Goal: Communication & Community: Answer question/provide support

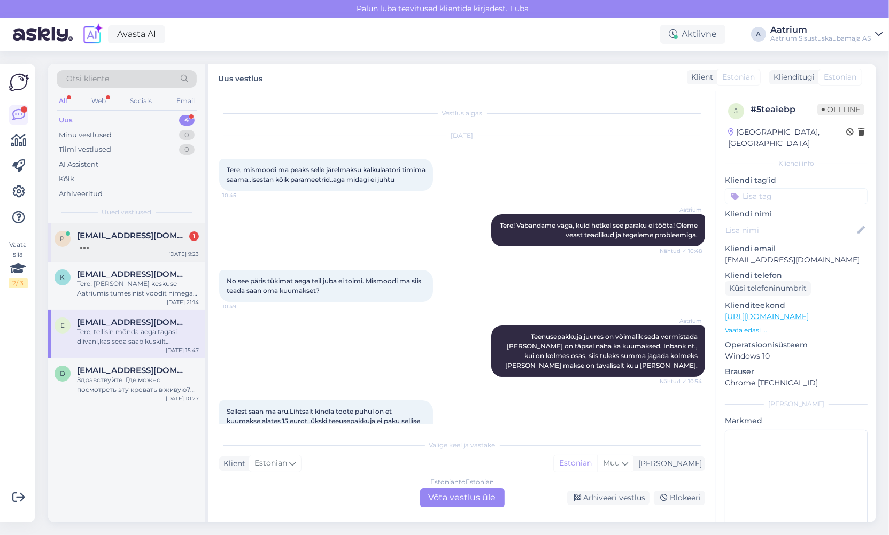
scroll to position [192, 0]
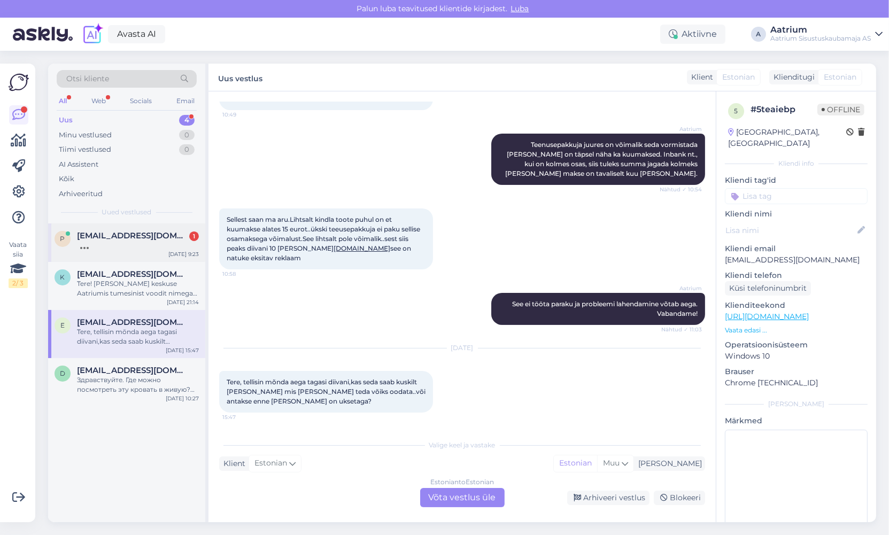
click at [131, 245] on div at bounding box center [138, 245] width 122 height 10
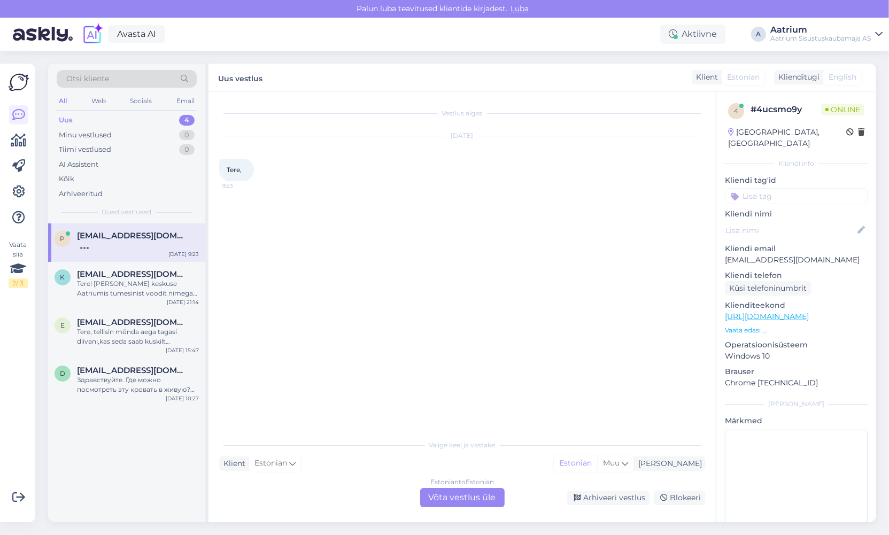
scroll to position [0, 0]
click at [458, 500] on div "Estonian to Estonian Võta vestlus üle" at bounding box center [462, 497] width 84 height 19
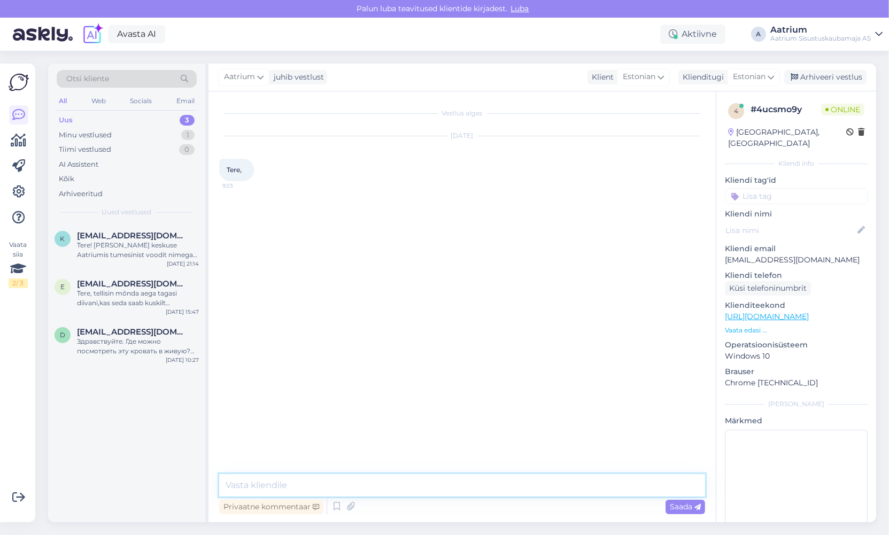
click at [378, 479] on textarea at bounding box center [462, 485] width 486 height 22
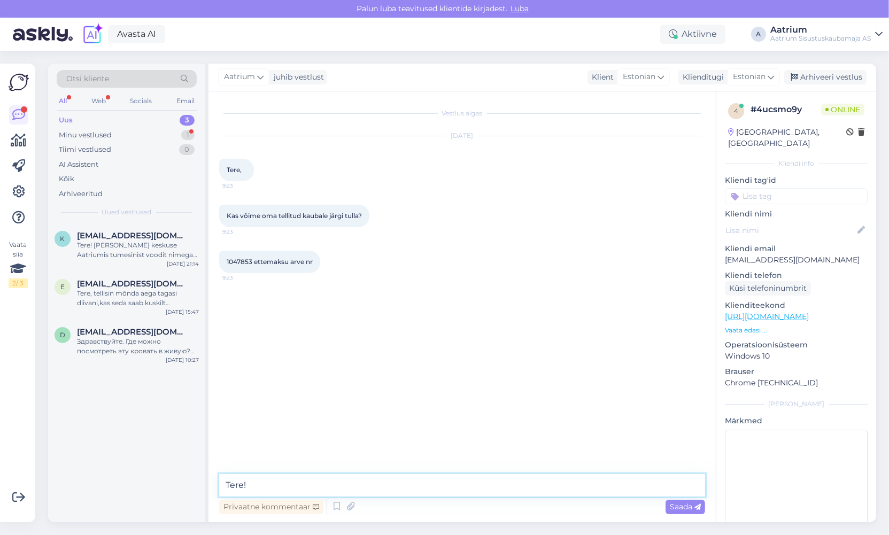
type textarea "Tere!"
click at [680, 509] on span "Saada" at bounding box center [684, 507] width 31 height 10
click at [282, 486] on textarea at bounding box center [462, 485] width 486 height 22
type textarea "K"
click at [362, 485] on textarea "Üks tugitool on hetkel meie pealos ja saabub meie Pärnu mnt. pealatt" at bounding box center [462, 485] width 486 height 22
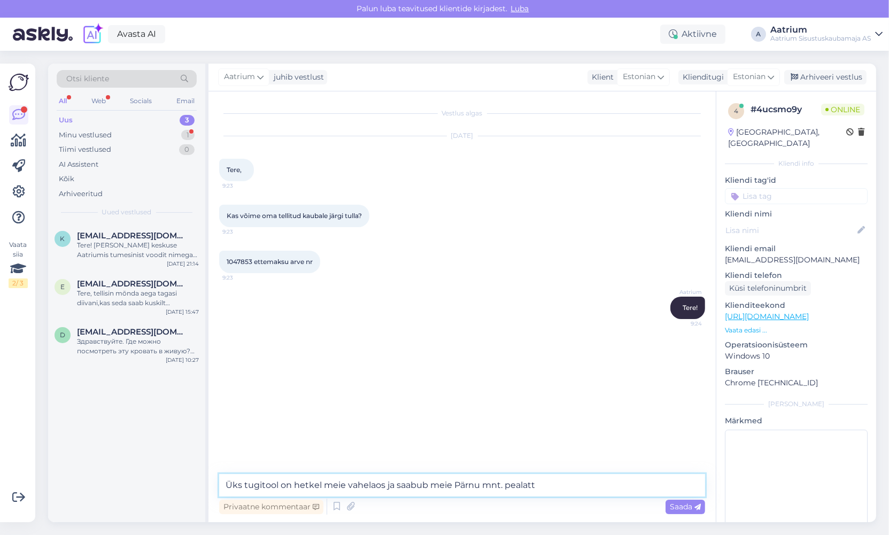
click at [545, 482] on textarea "Üks tugitool on hetkel meie vahelaos ja saabub meie Pärnu mnt. pealatt" at bounding box center [462, 485] width 486 height 22
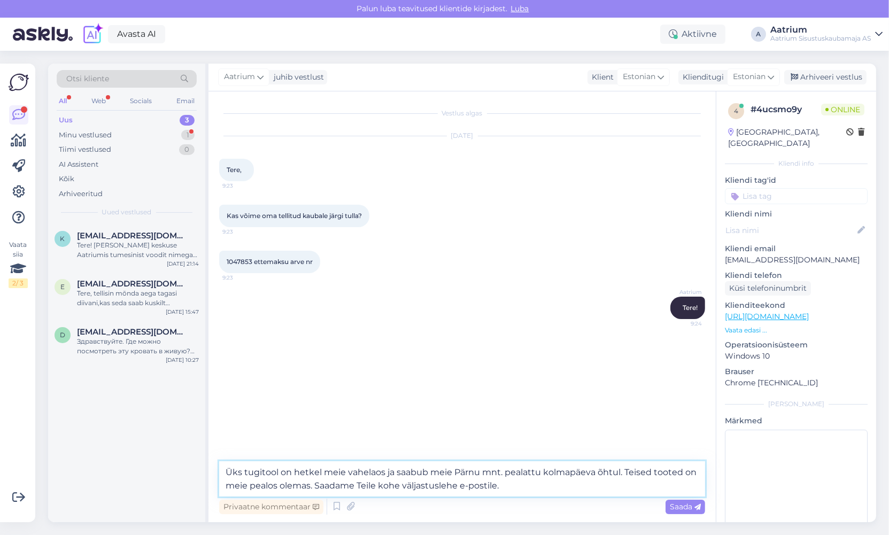
click at [627, 476] on textarea "Üks tugitool on hetkel meie vahelaos ja saabub meie Pärnu mnt. pealattu kolmapä…" at bounding box center [462, 478] width 486 height 35
type textarea "Üks tugitool on hetkel meie vahelaos ja saabub meie Pärnu mnt. pealattu kolmapä…"
click at [676, 509] on span "Saada" at bounding box center [684, 507] width 31 height 10
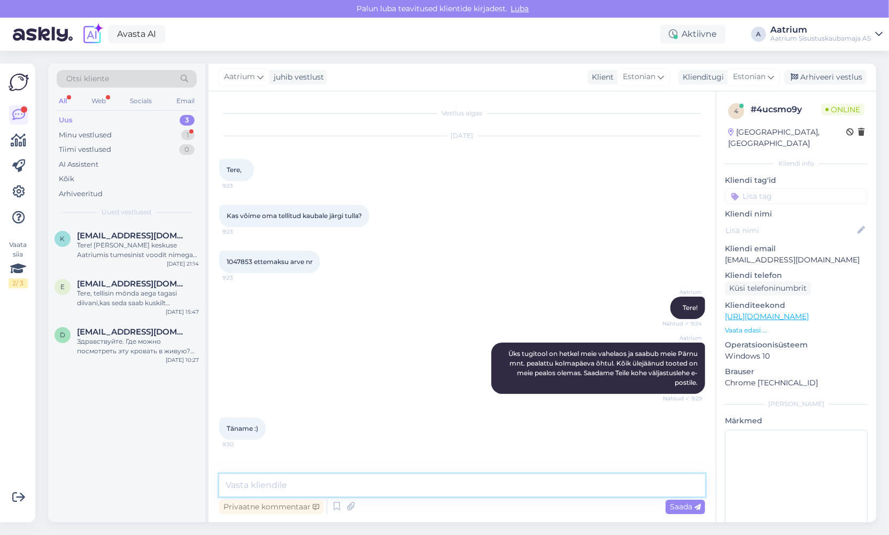
click at [398, 480] on textarea at bounding box center [462, 485] width 486 height 22
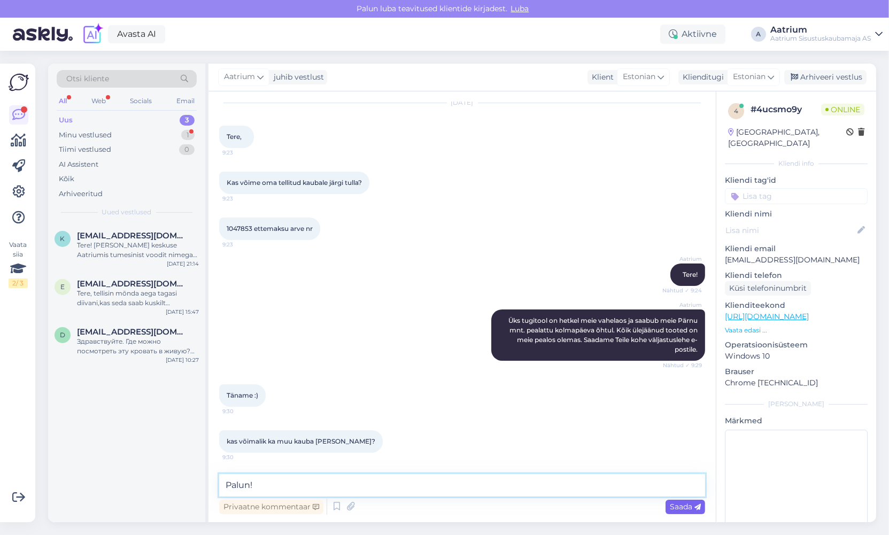
type textarea "Palun!"
click at [686, 502] on span "Saada" at bounding box center [684, 507] width 31 height 10
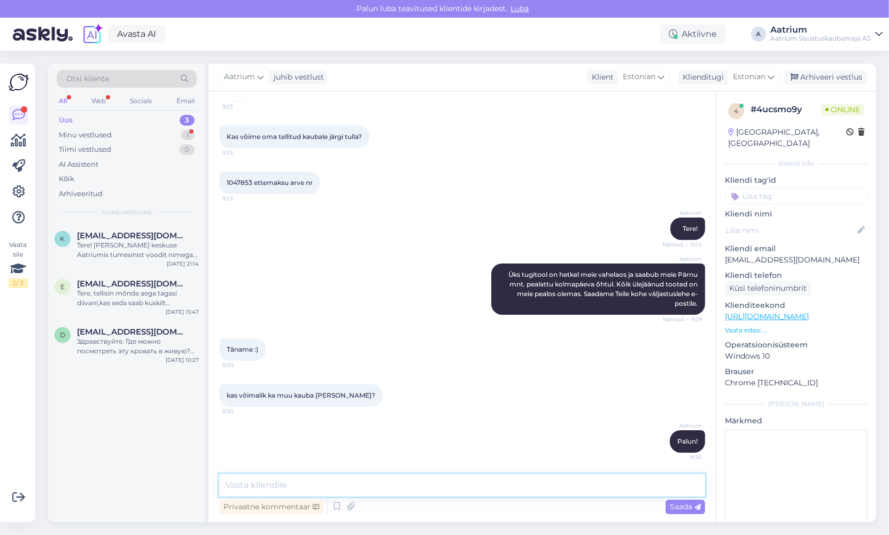
click at [428, 486] on textarea at bounding box center [462, 485] width 486 height 22
click at [442, 482] on textarea at bounding box center [462, 485] width 486 height 22
type textarea "K"
click at [243, 484] on textarea "Loas olevatele kaupadele võite kohe järele tulla. Kui 1 tugitool saabub meie va…" at bounding box center [462, 485] width 486 height 22
click at [585, 483] on textarea "Laos olevatele kaupadele võite kohe järele tulla. Kui 1 tugitool saabub meie va…" at bounding box center [462, 485] width 486 height 22
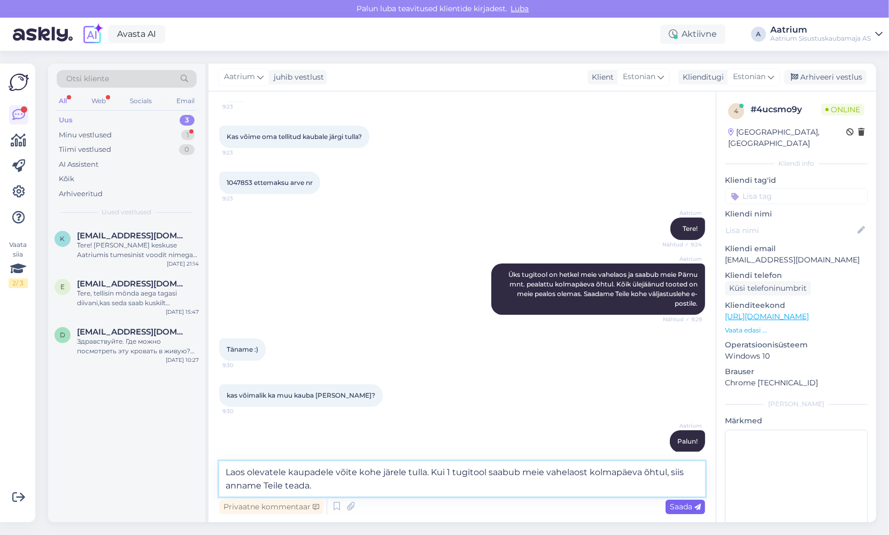
type textarea "Laos olevatele kaupadele võite kohe järele tulla. Kui 1 tugitool saabub meie va…"
click at [672, 504] on span "Saada" at bounding box center [684, 507] width 31 height 10
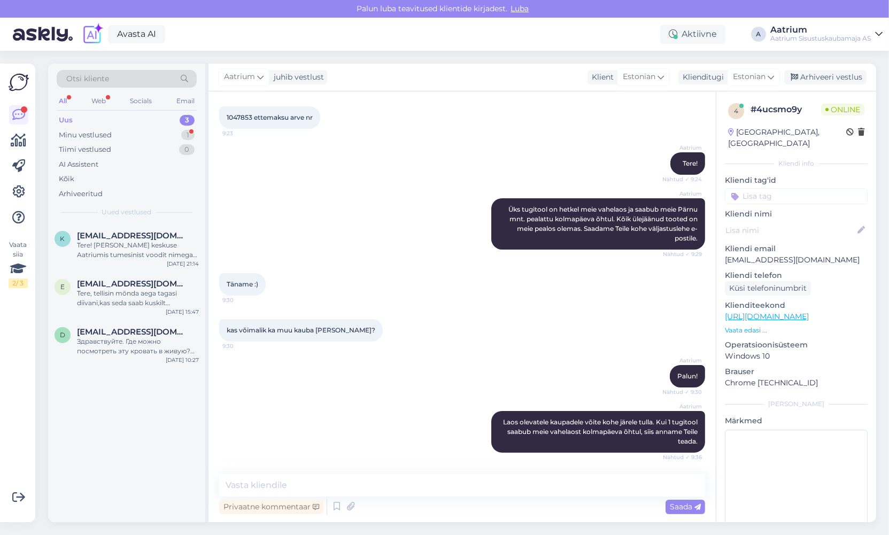
scroll to position [190, 0]
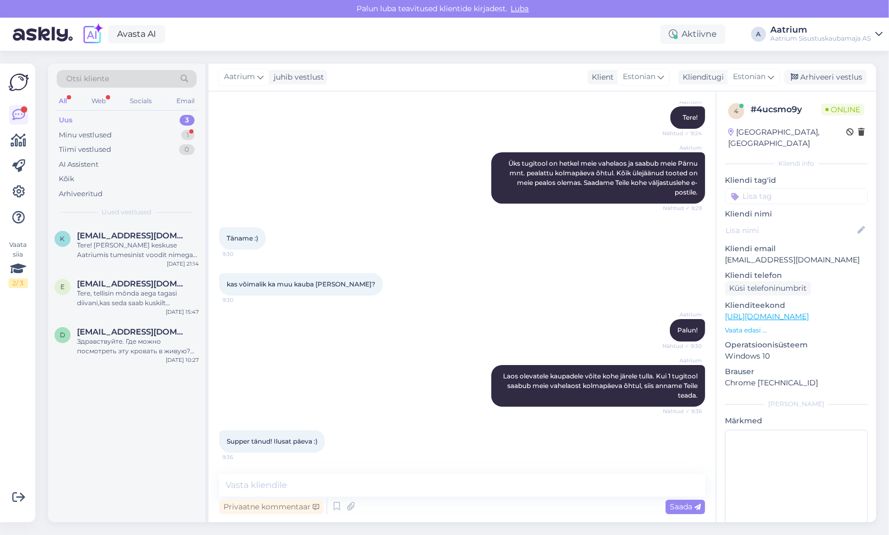
click at [418, 425] on div "Supper tänud! Ilusat päeva :) 9:36" at bounding box center [462, 441] width 486 height 46
click at [423, 373] on div "Aatrium Laos olevatele kaupadele võite kohe järele tulla. Kui 1 tugitool saabub…" at bounding box center [462, 385] width 486 height 65
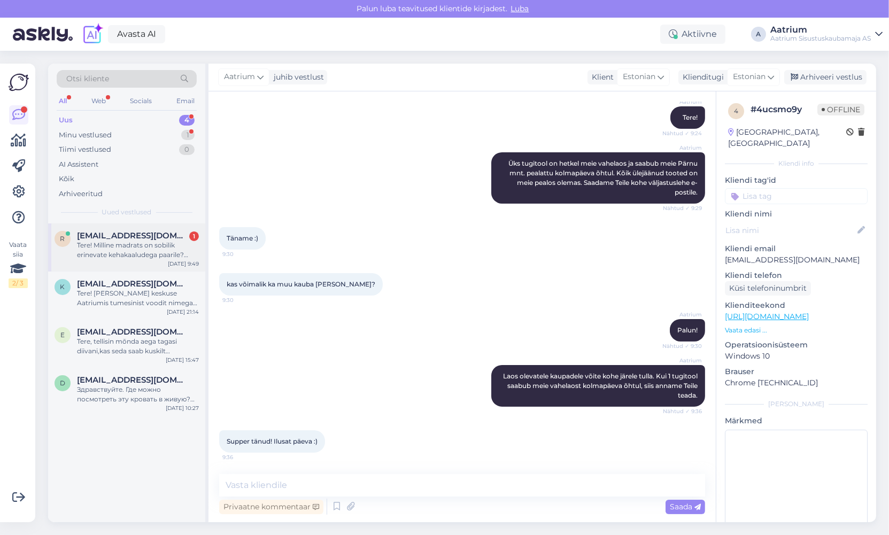
click at [127, 258] on div "Tere! Milline madrats on sobilik erinevate kehakaaludega paarile? Madratsitel k…" at bounding box center [138, 249] width 122 height 19
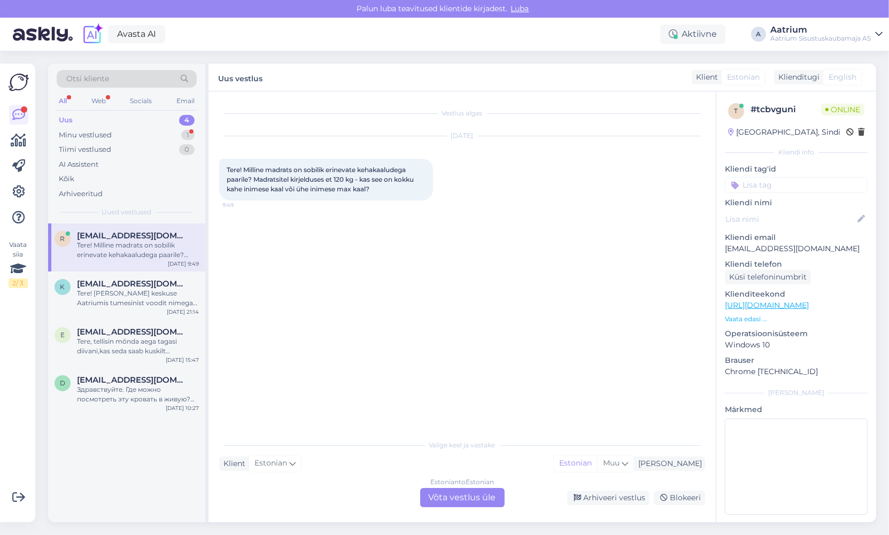
click at [453, 499] on div "Estonian to Estonian Võta vestlus üle" at bounding box center [462, 497] width 84 height 19
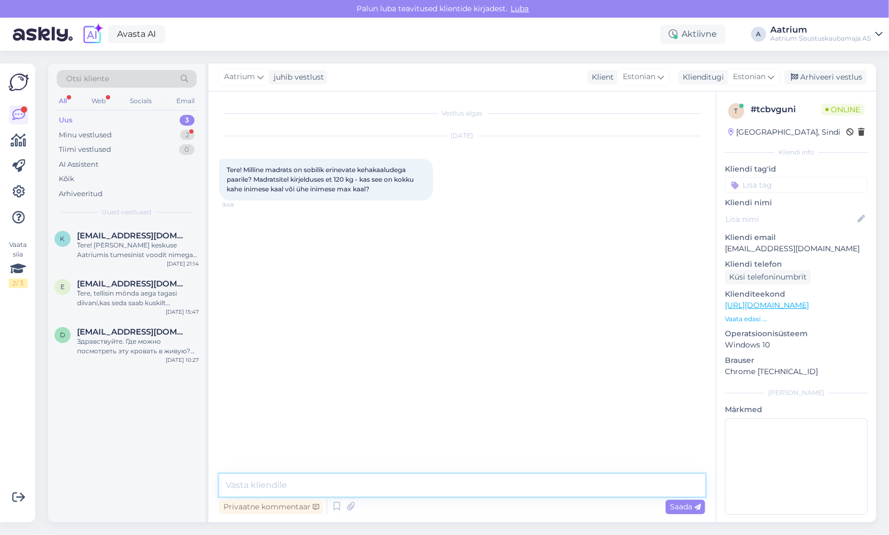
click at [301, 489] on textarea at bounding box center [462, 485] width 486 height 22
click at [808, 304] on link "[URL][DOMAIN_NAME]" at bounding box center [766, 305] width 84 height 10
click at [766, 305] on link "[URL][DOMAIN_NAME]" at bounding box center [766, 305] width 84 height 10
click at [291, 484] on textarea "Tere!" at bounding box center [462, 485] width 486 height 22
click at [344, 485] on textarea "Tere! Palun pöörduge meie magamistoa spetsialistide [PERSON_NAME]." at bounding box center [462, 485] width 486 height 22
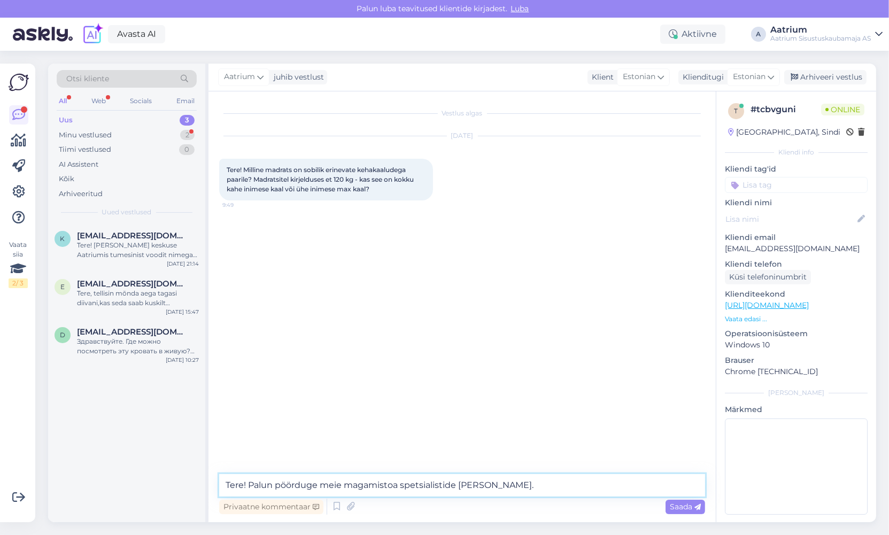
click at [494, 485] on textarea "Tere! Palun pöörduge meie magamistoa spetsialistide [PERSON_NAME]." at bounding box center [462, 485] width 486 height 22
paste textarea "[EMAIL_ADDRESS][DOMAIN_NAME] [PHONE_NUMBER]"
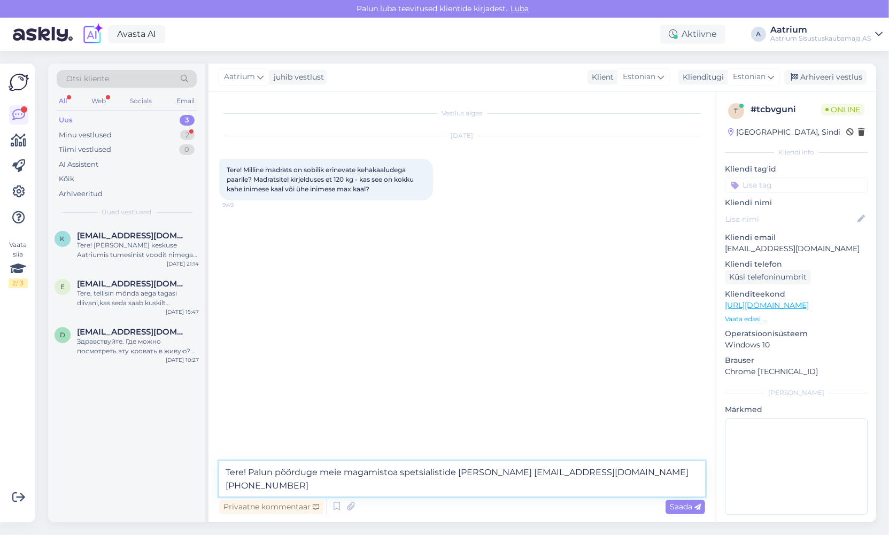
click at [481, 471] on textarea "Tere! Palun pöörduge meie magamistoa spetsialistide [PERSON_NAME] [EMAIL_ADDRES…" at bounding box center [462, 478] width 486 height 35
click at [264, 483] on textarea "Tere! Palun pöörduge meie magamistoa spetsialistide [PERSON_NAME]: [EMAIL_ADDRE…" at bounding box center [462, 478] width 486 height 35
click at [223, 483] on textarea "Tere! Palun pöörduge meie magamistoa spetsialistide [PERSON_NAME]: [EMAIL_ADDRE…" at bounding box center [462, 478] width 486 height 35
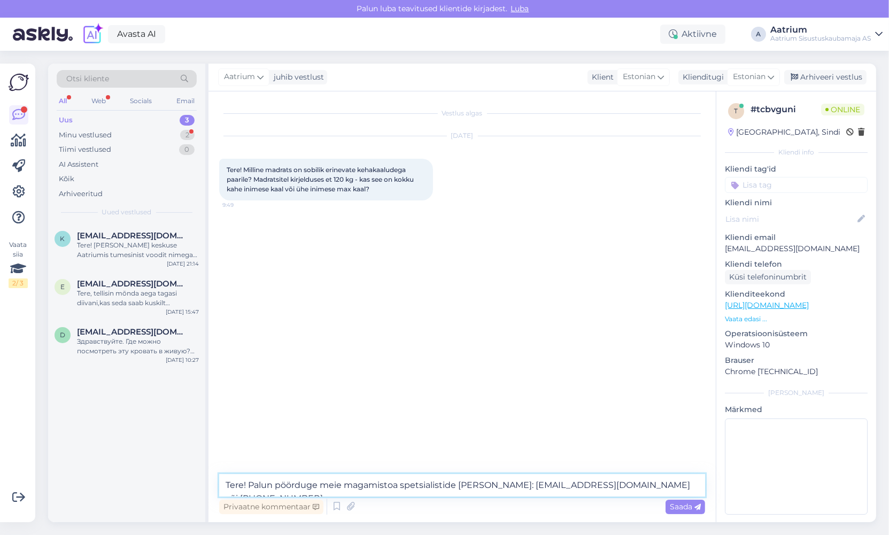
click at [322, 485] on textarea "Tere! Palun pöörduge meie magamistoa spetsialistide [PERSON_NAME]: [EMAIL_ADDRE…" at bounding box center [462, 485] width 486 height 22
type textarea "Tere! Palun pöörduge meie magamistoa spetsialistide [PERSON_NAME]: [EMAIL_ADDRE…"
click at [686, 509] on span "Saada" at bounding box center [684, 507] width 31 height 10
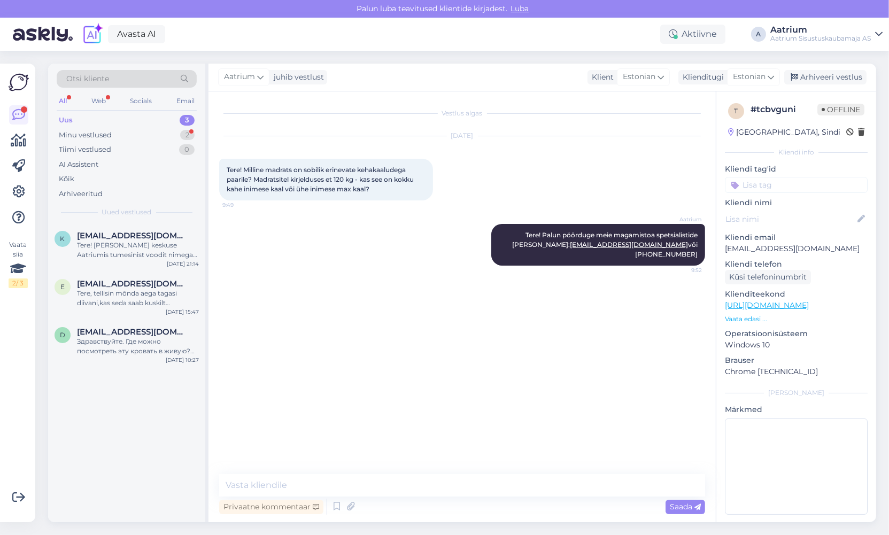
click at [346, 321] on div "Vestlus algas [DATE] Tere! Milline madrats on sobilik erinevate kehakaaludega p…" at bounding box center [466, 283] width 495 height 362
click at [83, 132] on div "Minu vestlused" at bounding box center [85, 135] width 53 height 11
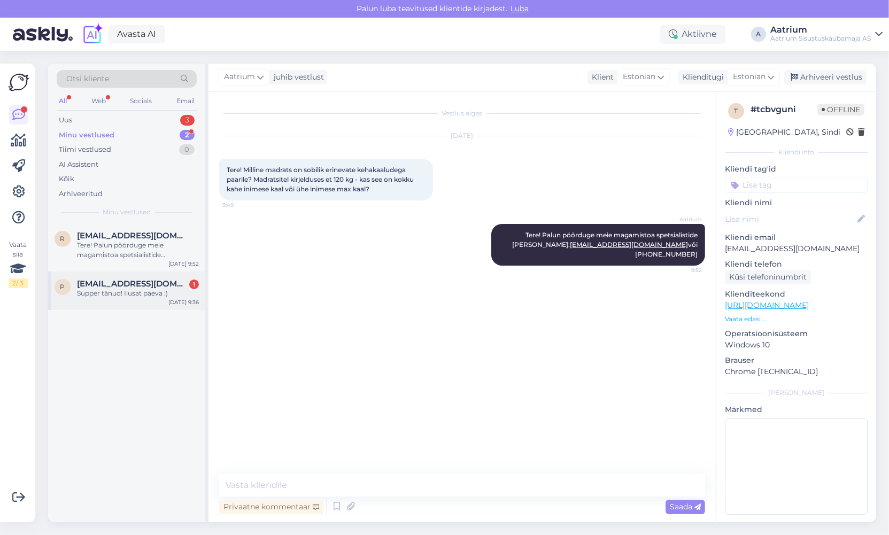
click at [147, 287] on div "[EMAIL_ADDRESS][DOMAIN_NAME] 1" at bounding box center [138, 284] width 122 height 10
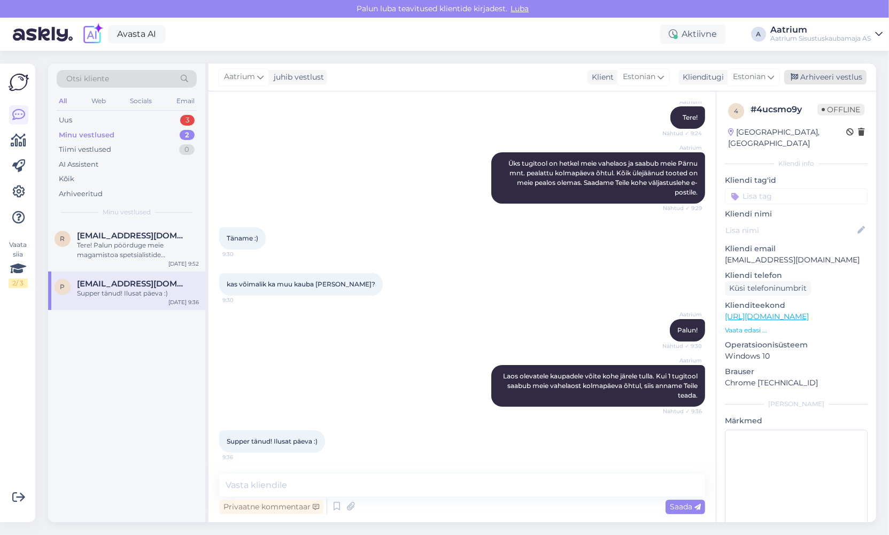
click at [851, 77] on div "Arhiveeri vestlus" at bounding box center [825, 77] width 82 height 14
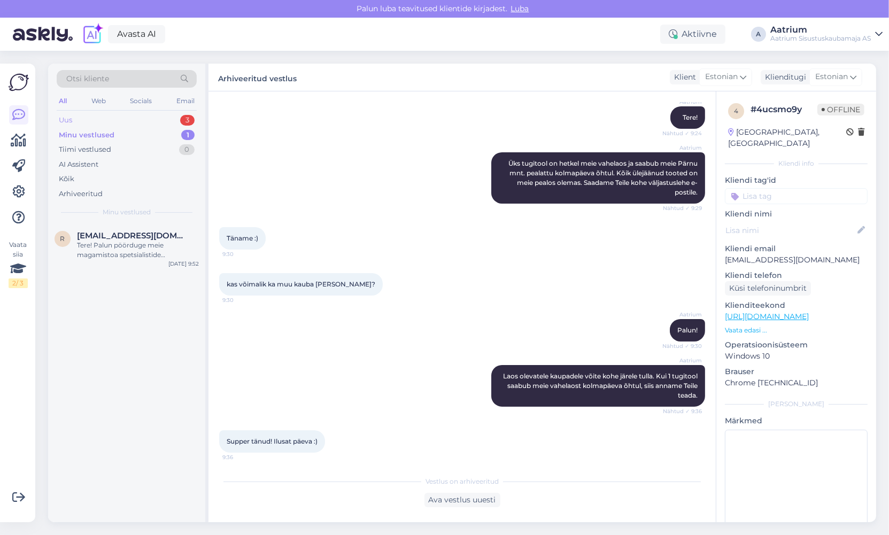
click at [81, 120] on div "Uus 3" at bounding box center [127, 120] width 140 height 15
